Goal: Task Accomplishment & Management: Complete application form

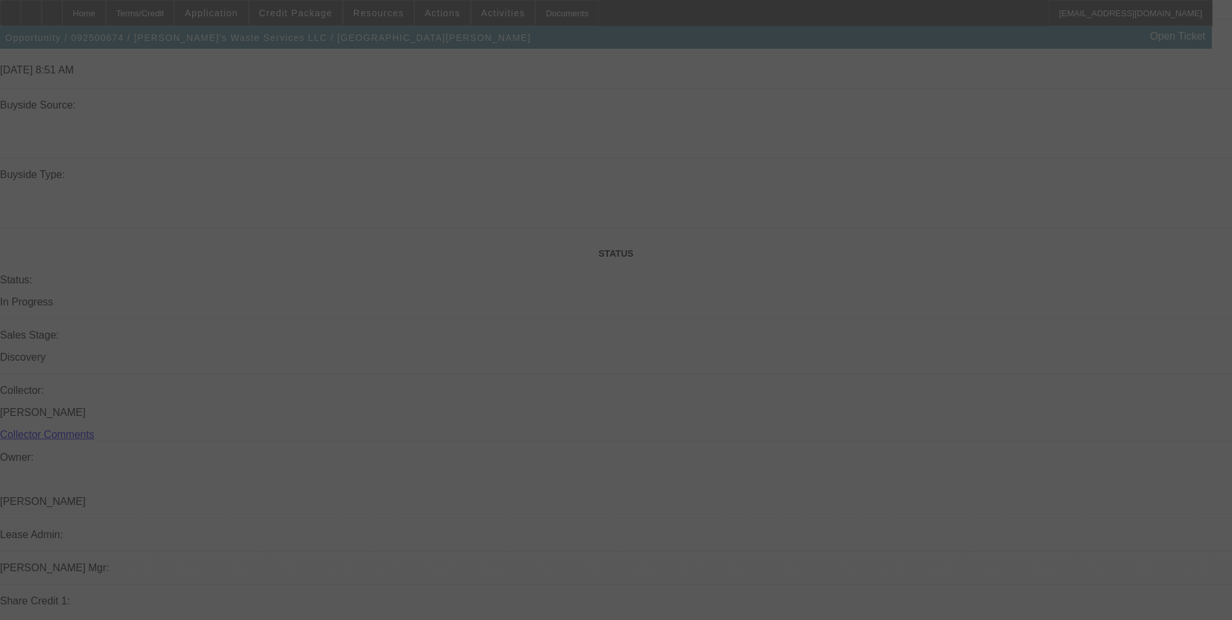
scroll to position [1370, 0]
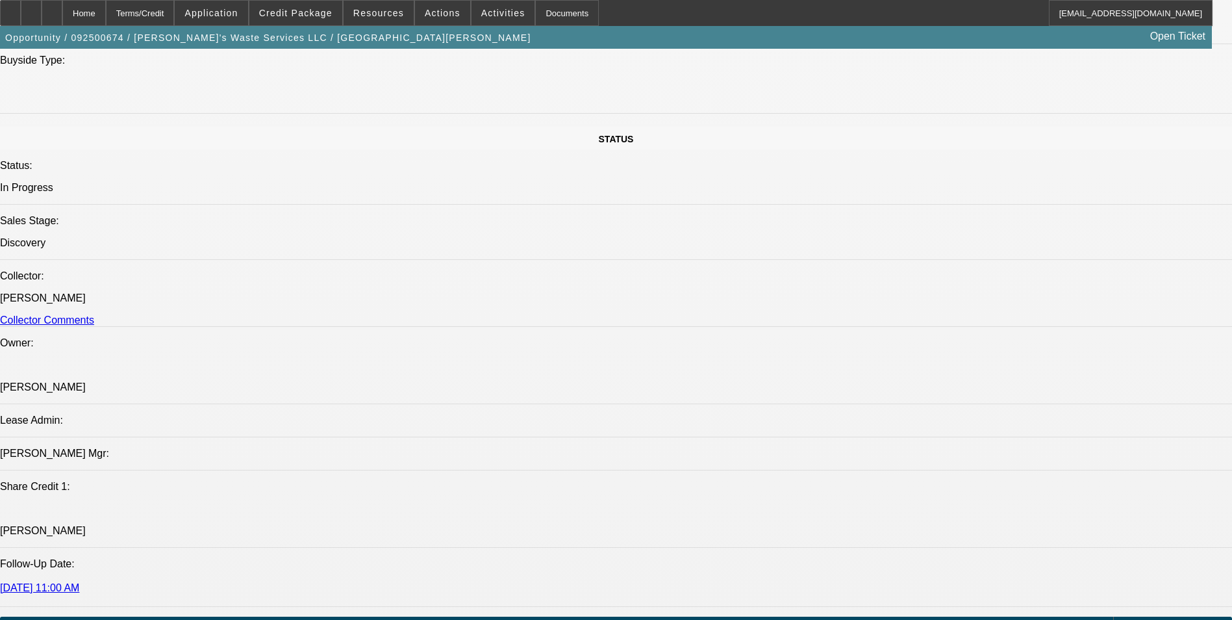
select select "0"
select select "6"
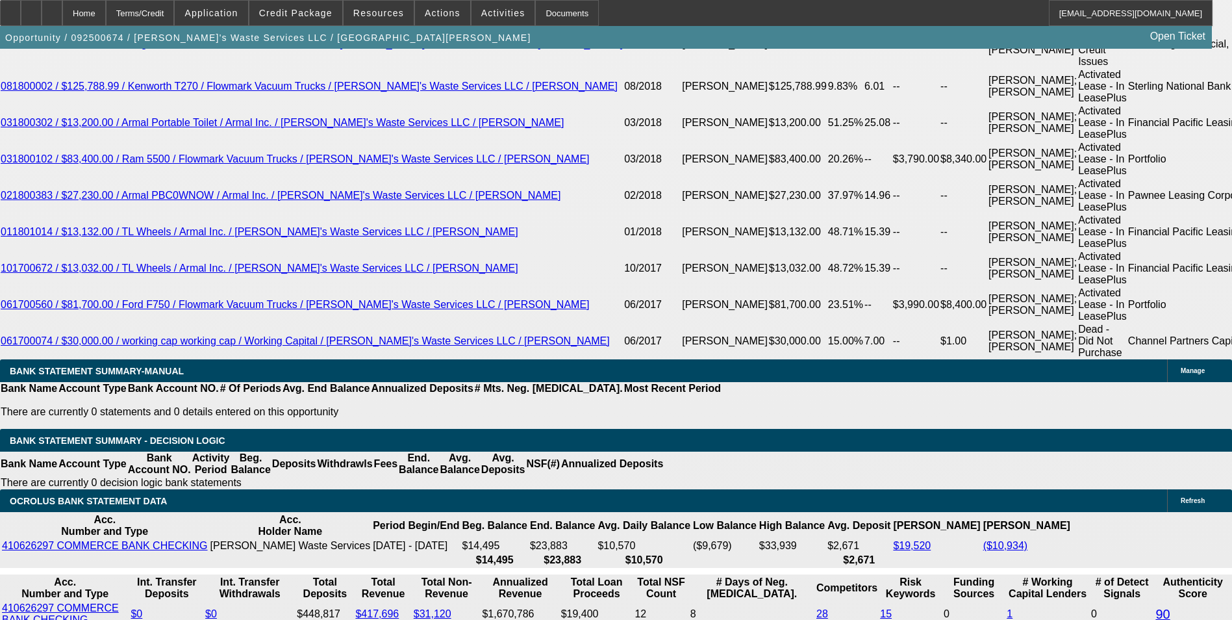
scroll to position [2440, 0]
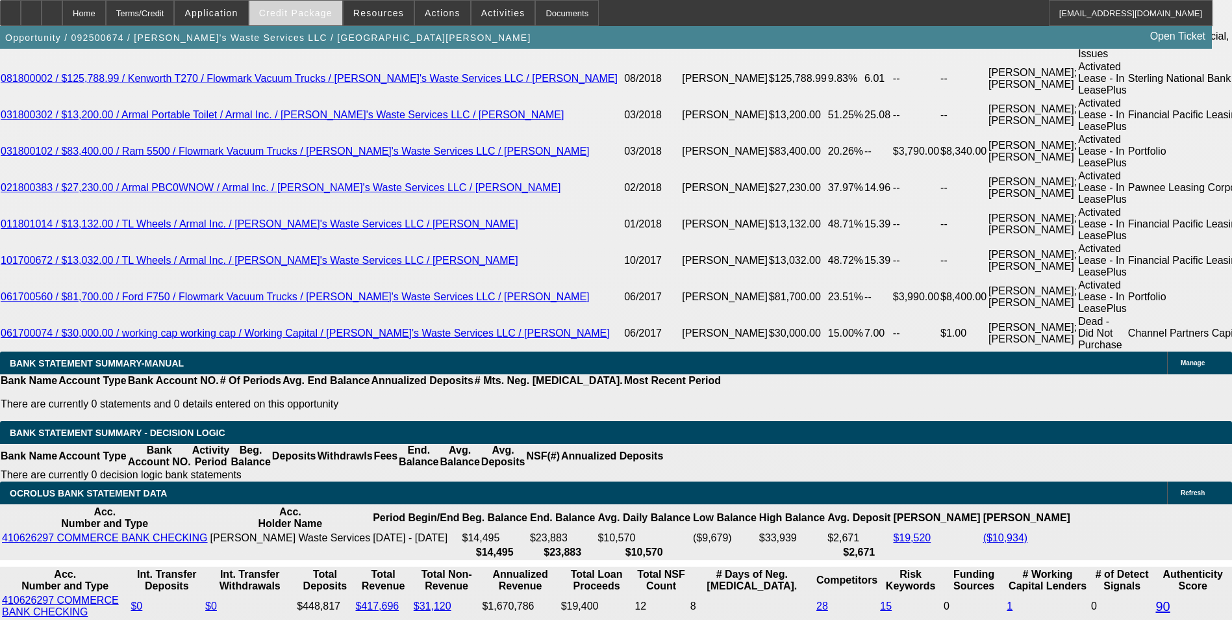
click at [325, 17] on span "Credit Package" at bounding box center [295, 13] width 73 height 10
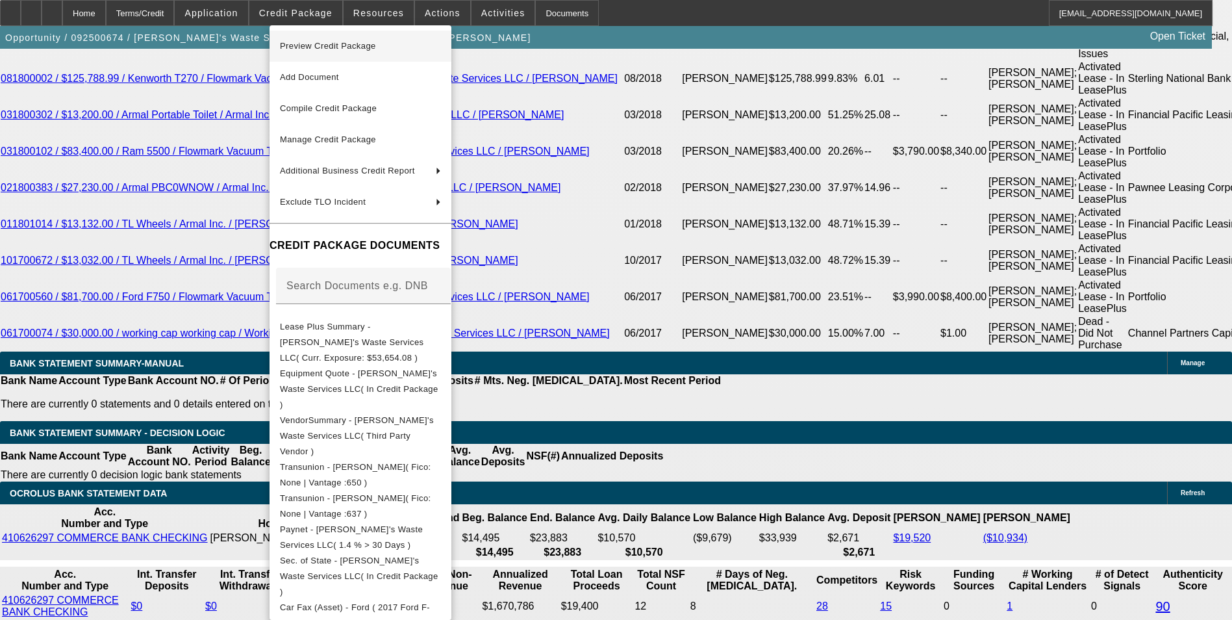
click at [324, 47] on span "Preview Credit Package" at bounding box center [328, 46] width 96 height 10
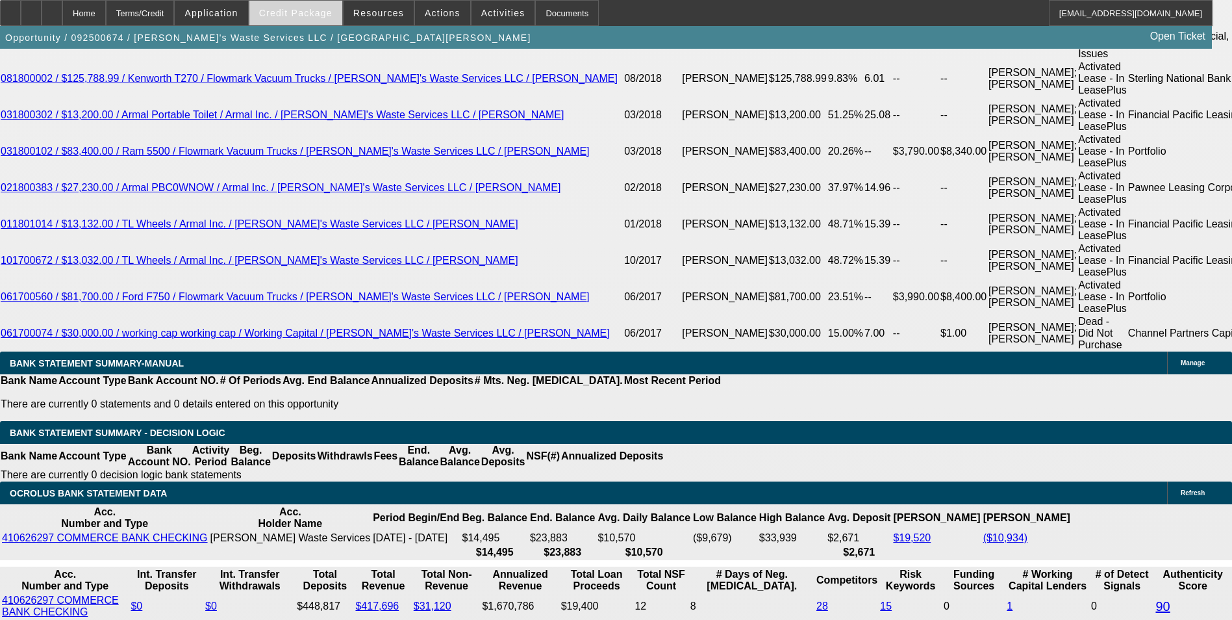
click at [296, 16] on span "Credit Package" at bounding box center [295, 13] width 73 height 10
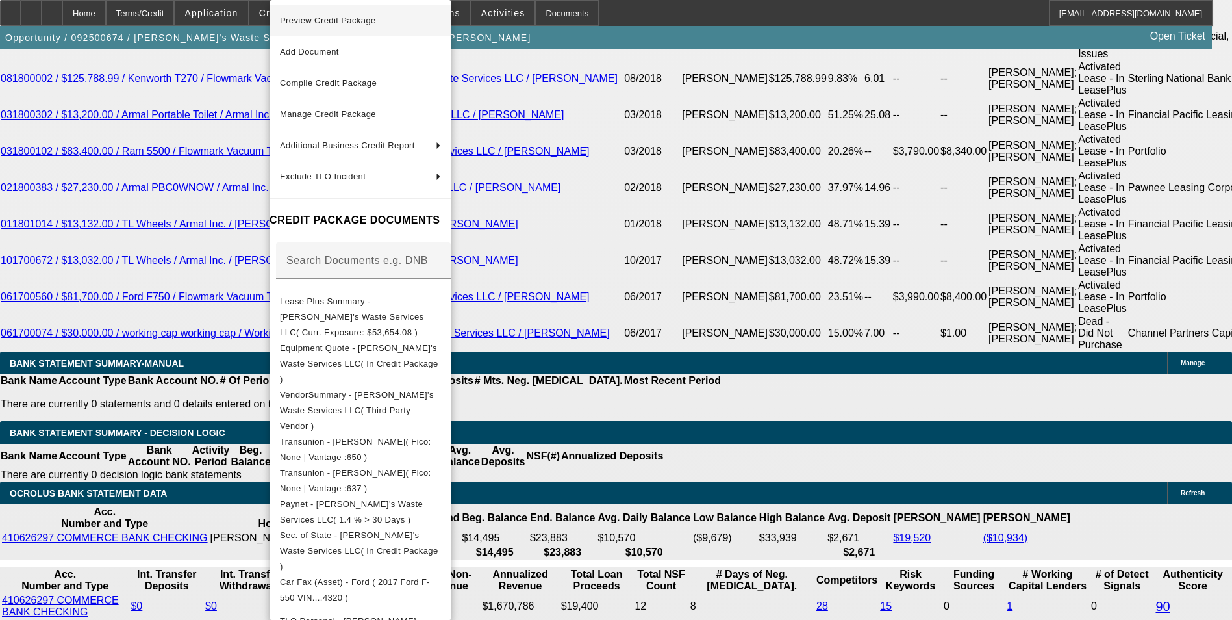
click at [314, 25] on span "Preview Credit Package" at bounding box center [360, 21] width 161 height 16
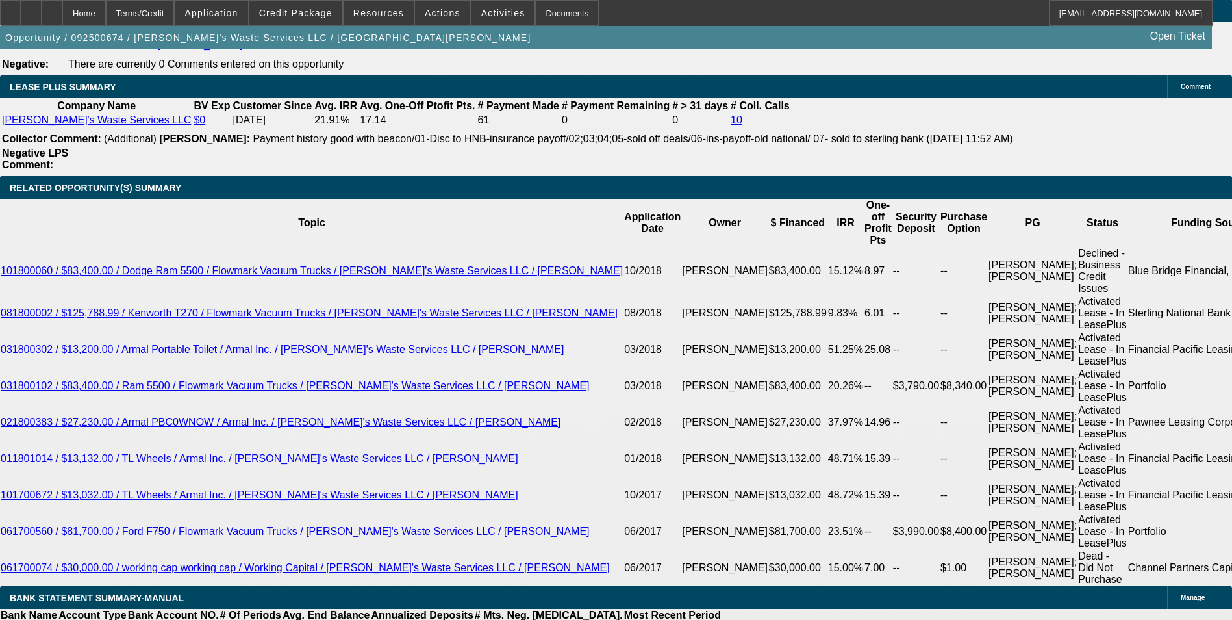
scroll to position [2115, 0]
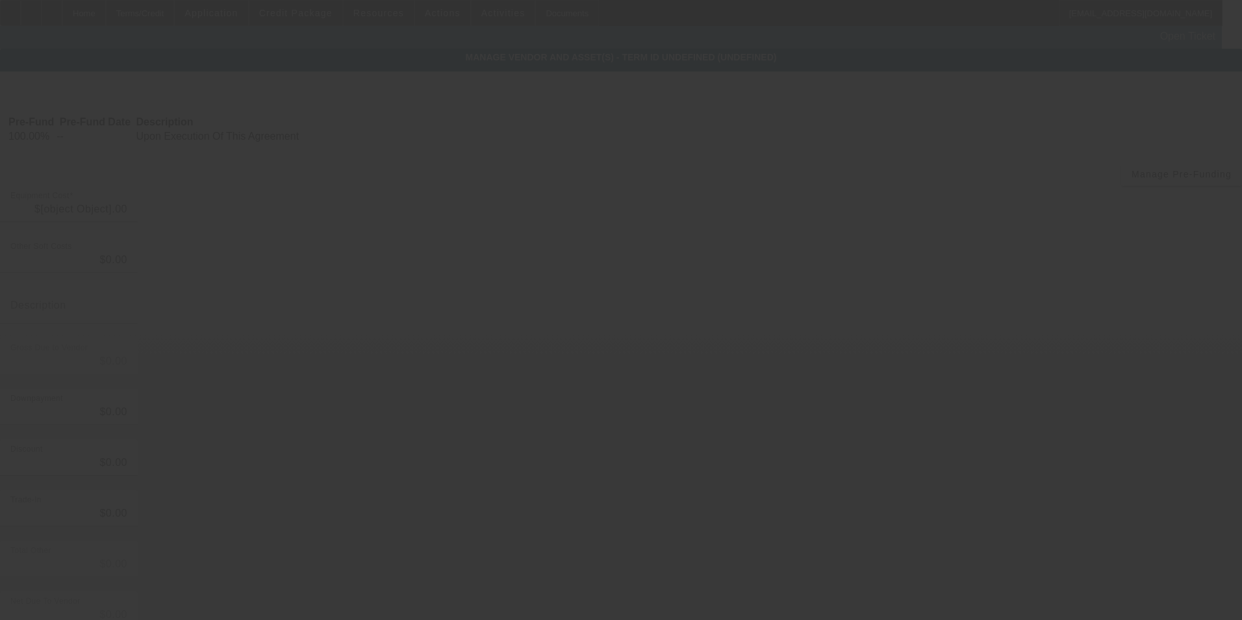
type input "$65,000.00"
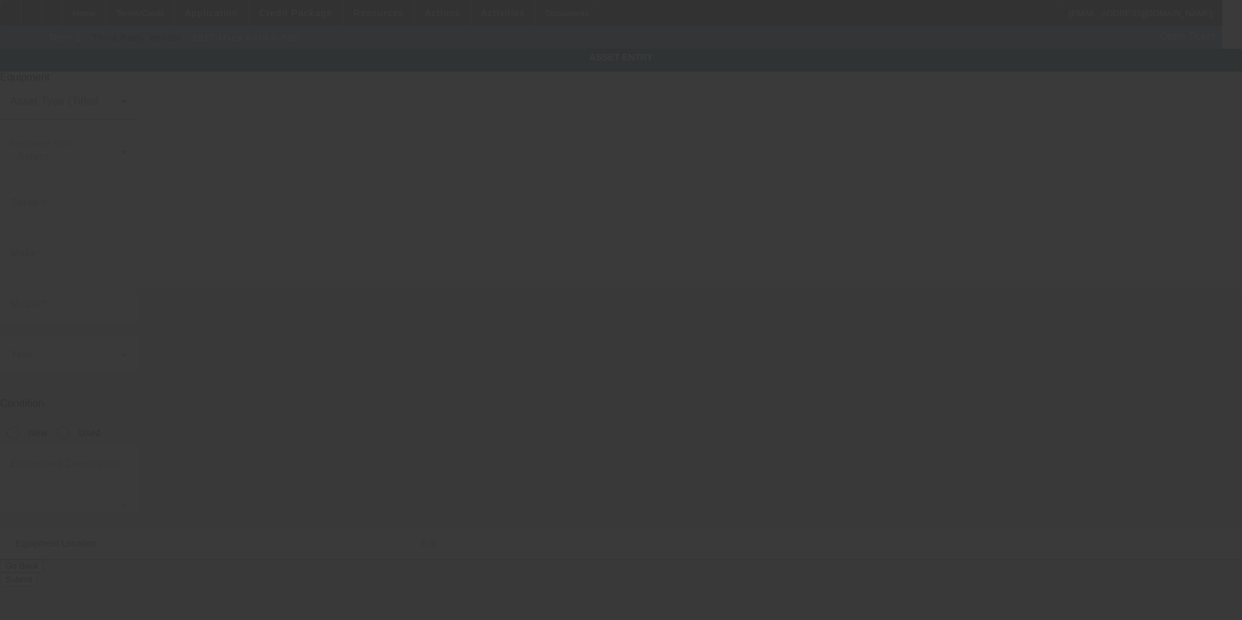
type input "[US_VEHICLE_IDENTIFICATION_NUMBER]"
type input "Ford"
type input "F-550"
radio input "true"
type input "[STREET_ADDRESS]"
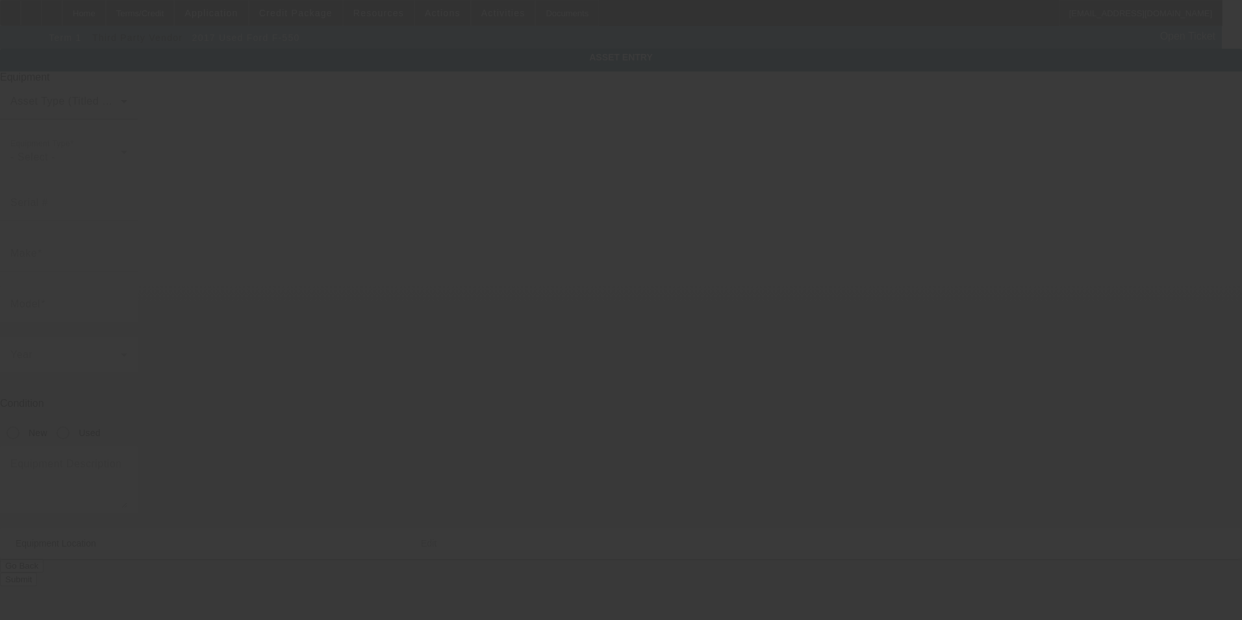
type input "[GEOGRAPHIC_DATA]"
type input "63385"
type input "Saint [PERSON_NAME]"
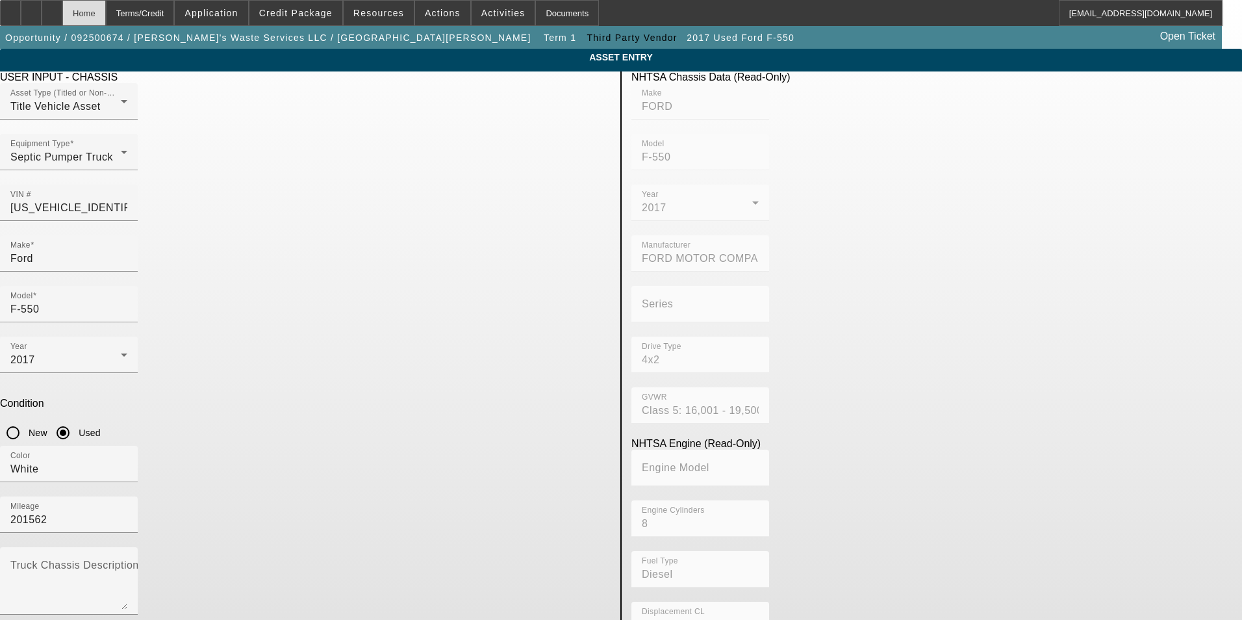
click at [106, 14] on div "Home" at bounding box center [84, 13] width 44 height 26
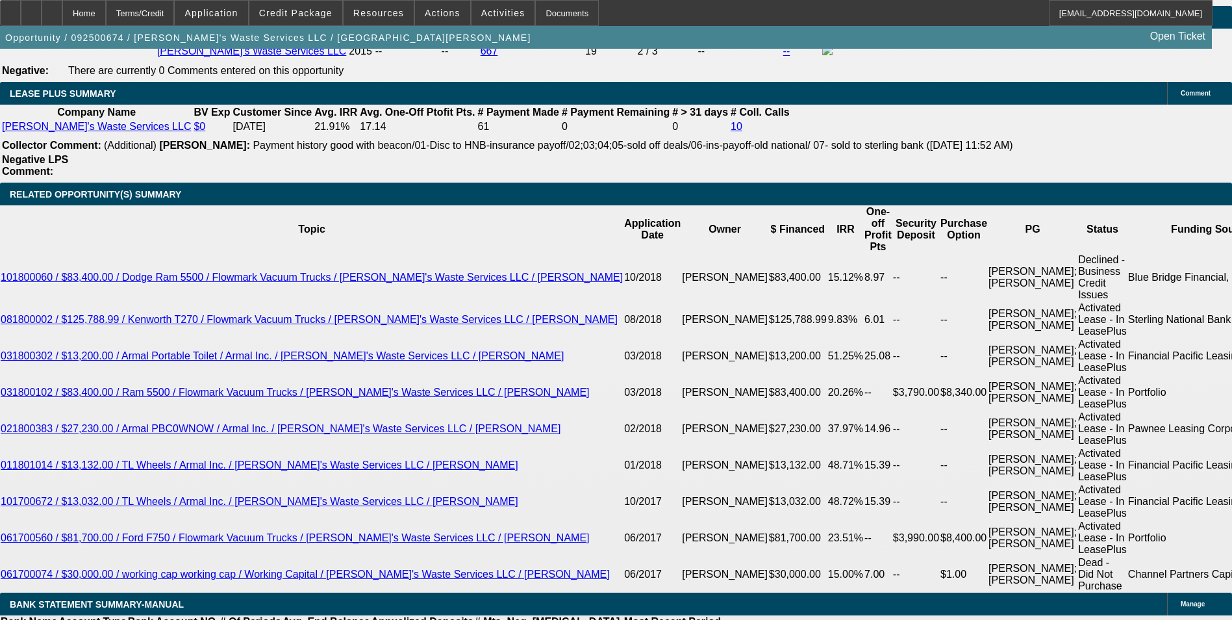
select select "0"
select select "6"
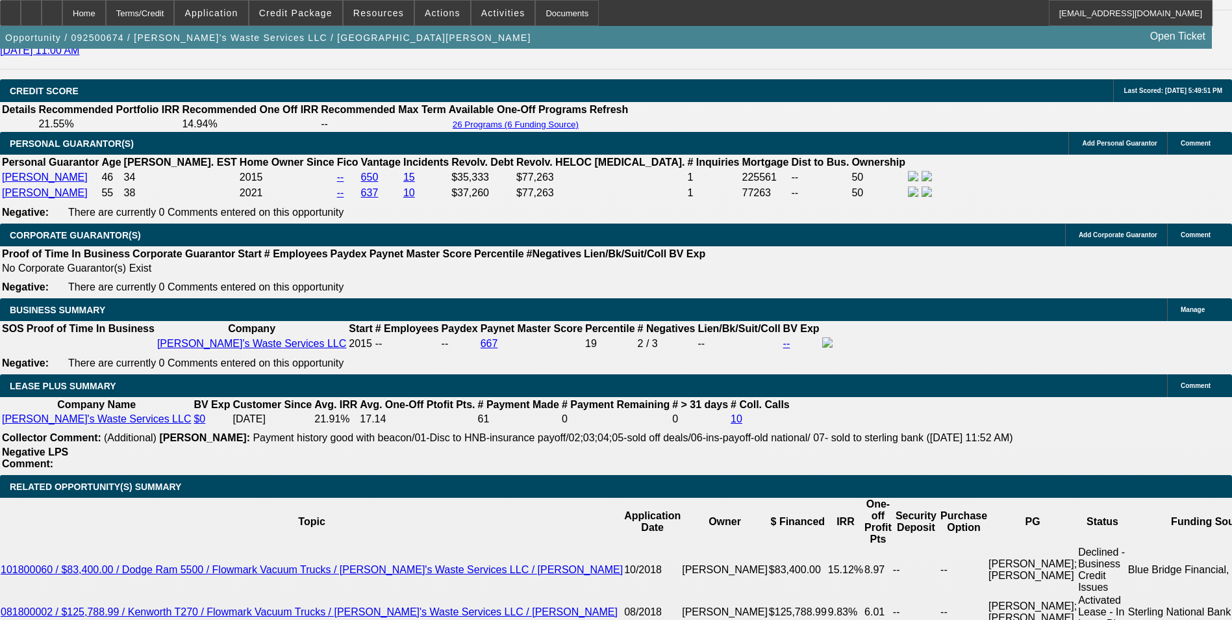
scroll to position [1768, 0]
